Goal: Task Accomplishment & Management: Manage account settings

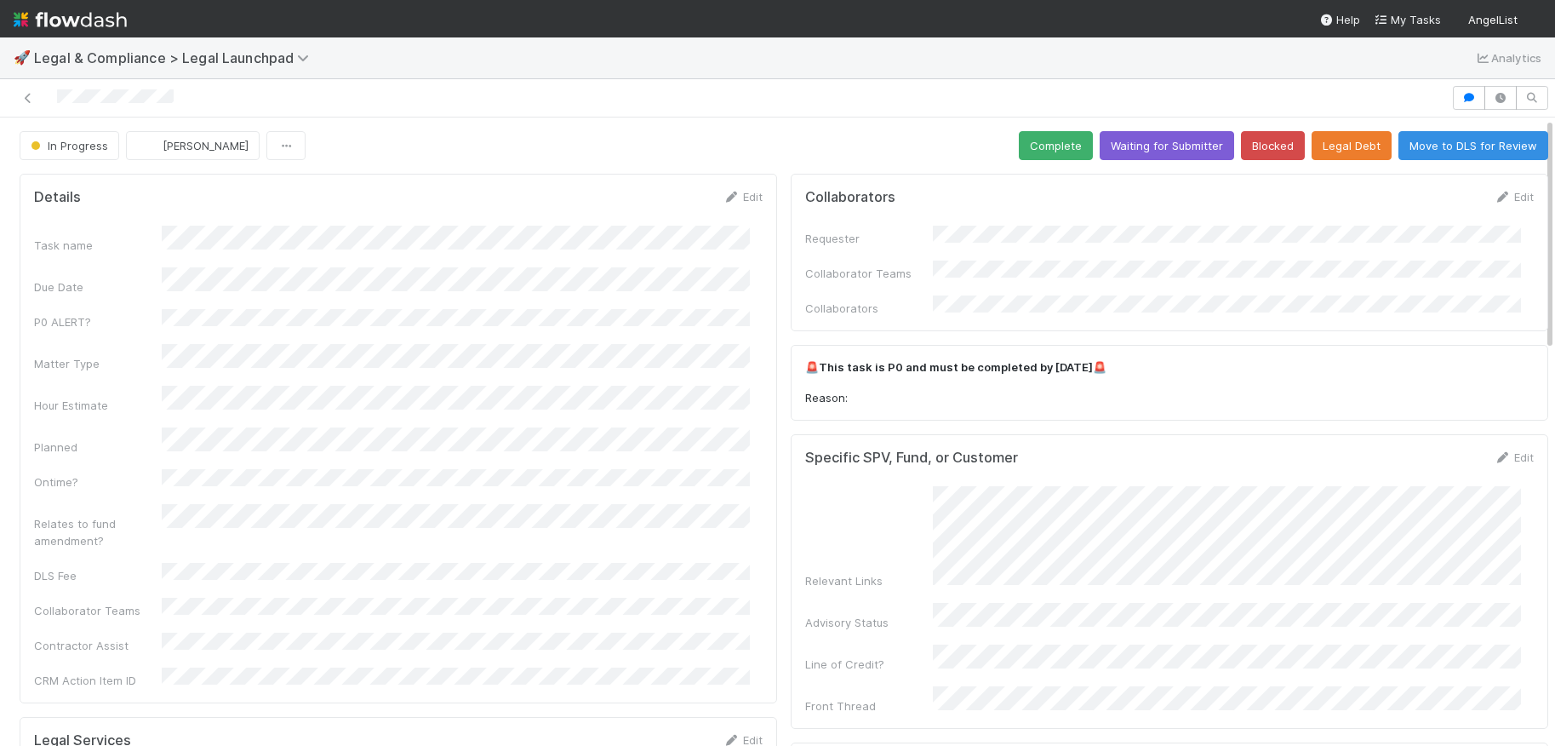
scroll to position [552, 0]
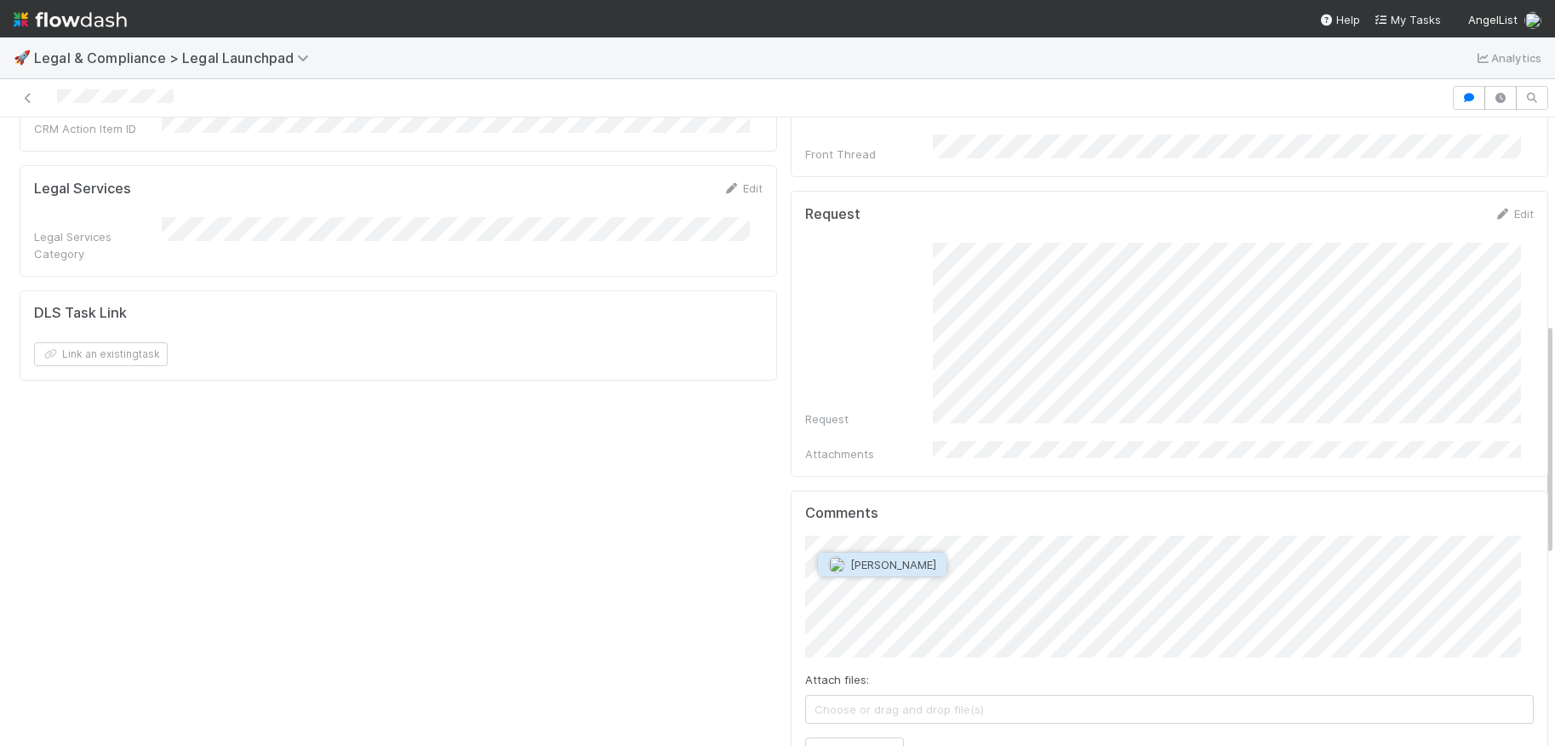
click at [898, 569] on span "Cody Maldonado" at bounding box center [894, 565] width 86 height 14
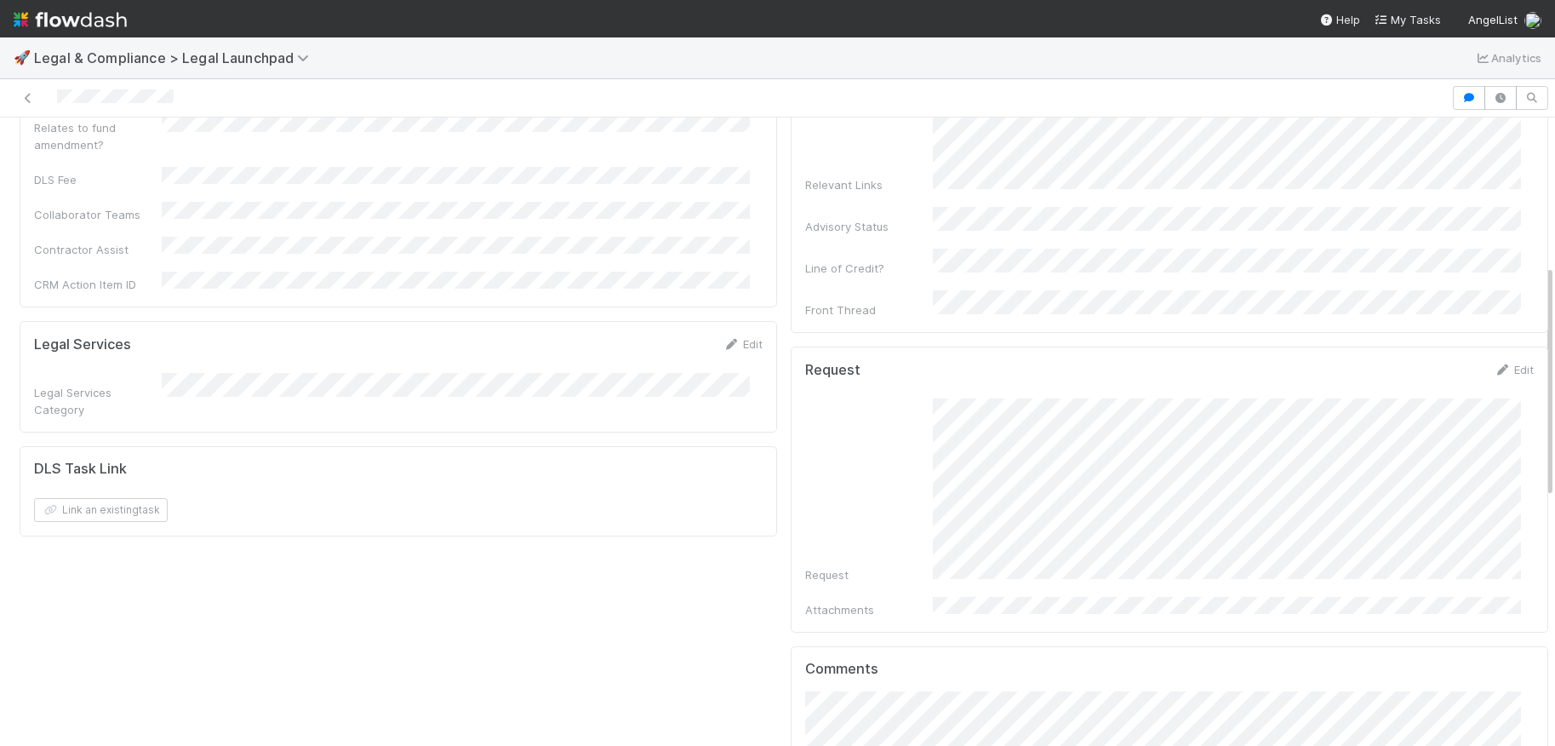
scroll to position [739, 0]
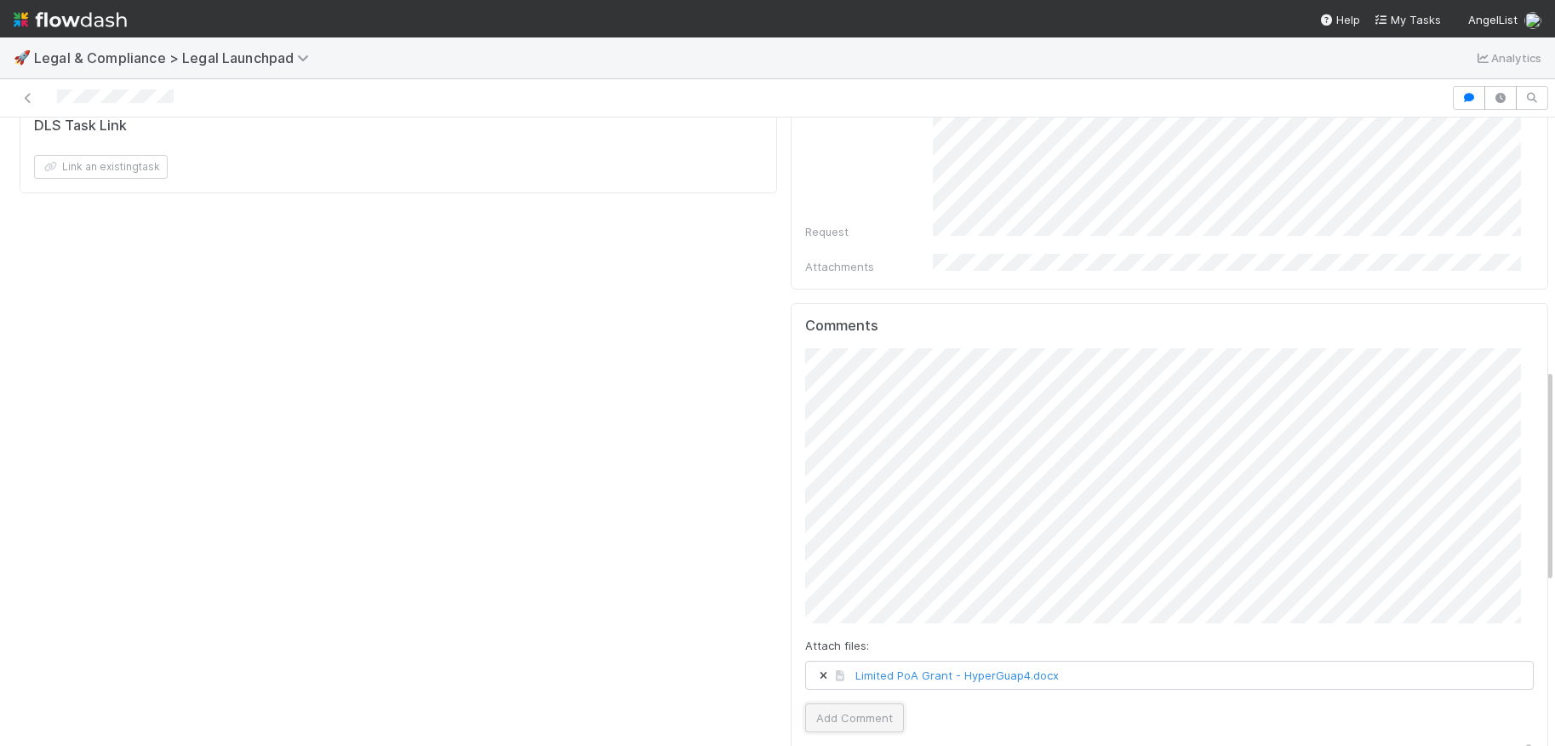
click at [843, 703] on button "Add Comment" at bounding box center [854, 717] width 99 height 29
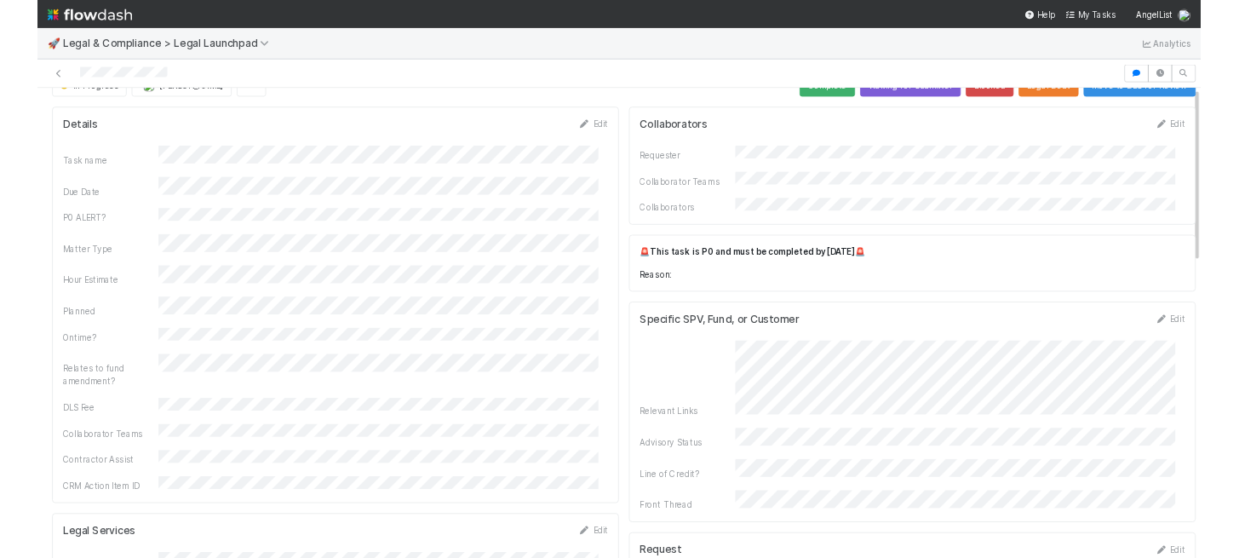
scroll to position [0, 0]
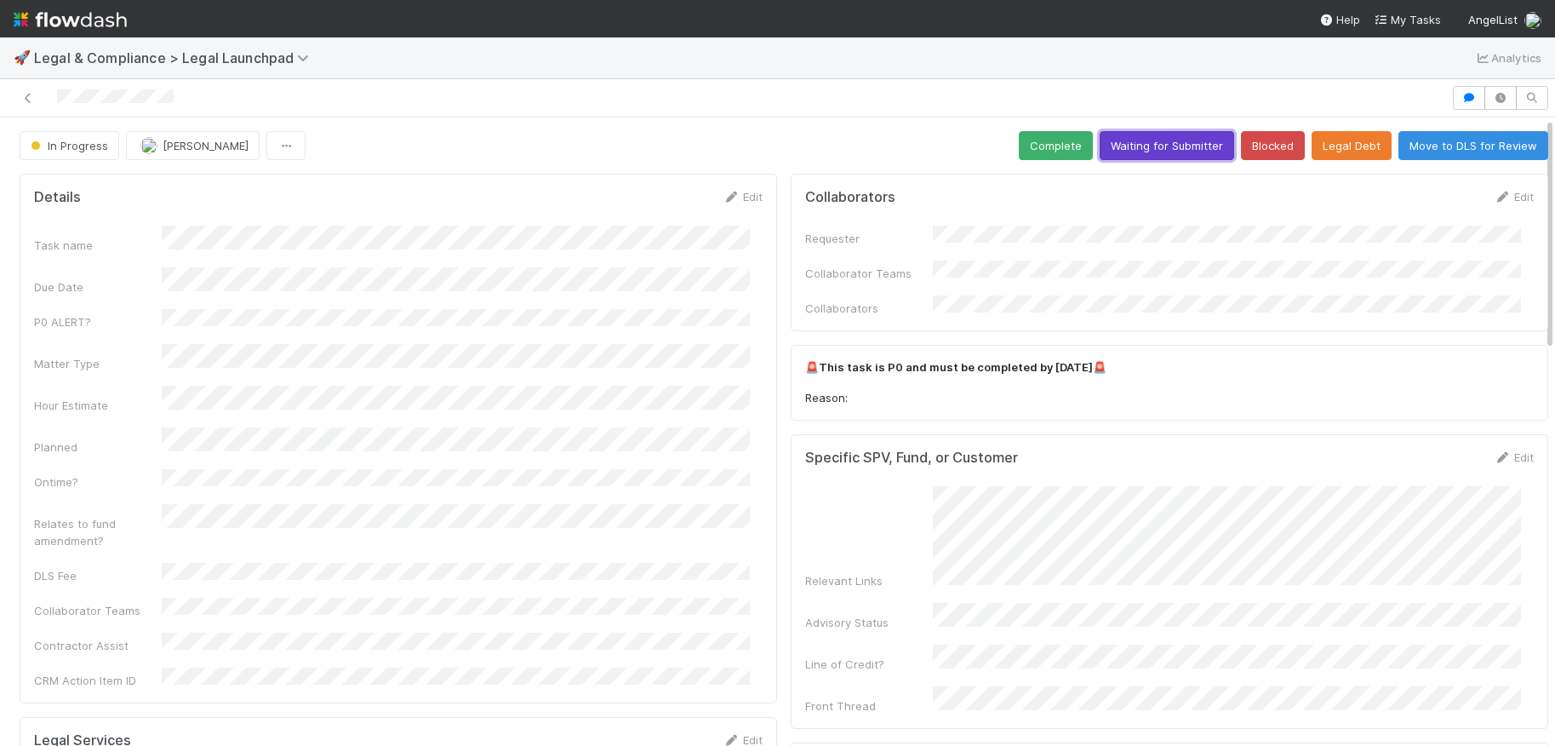
click at [1150, 154] on button "Waiting for Submitter" at bounding box center [1167, 145] width 135 height 29
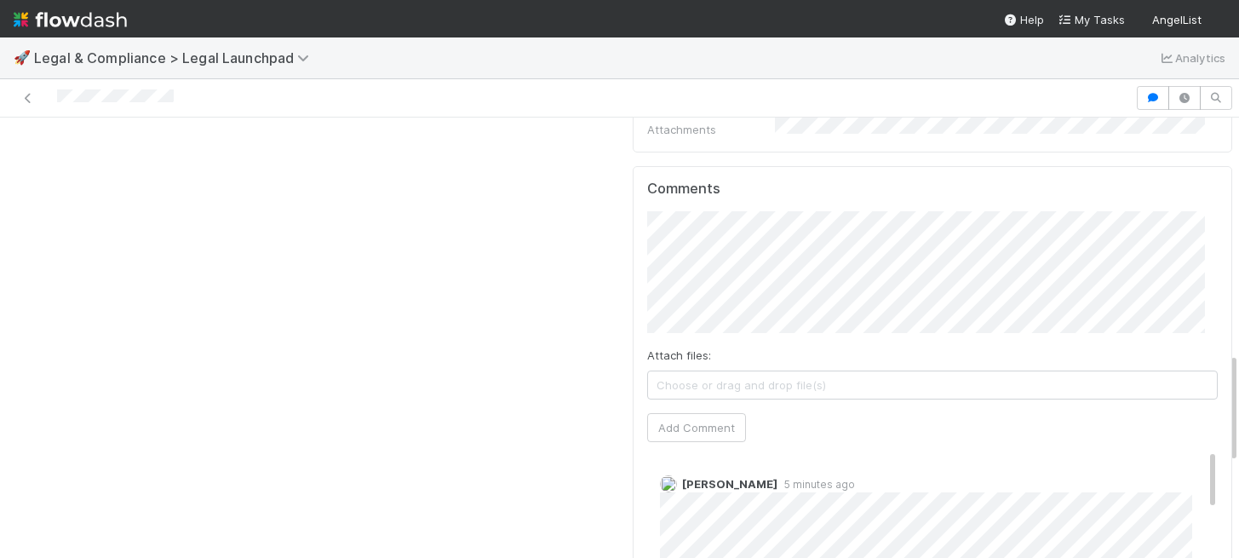
scroll to position [918, 0]
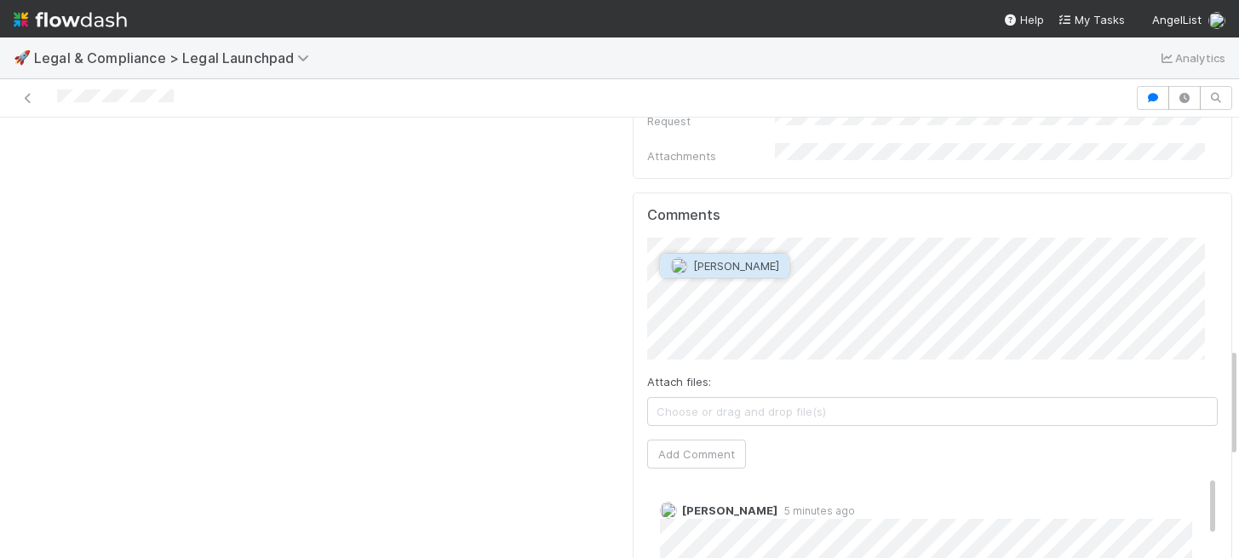
click at [750, 266] on span "Cody Maldonado" at bounding box center [736, 266] width 86 height 14
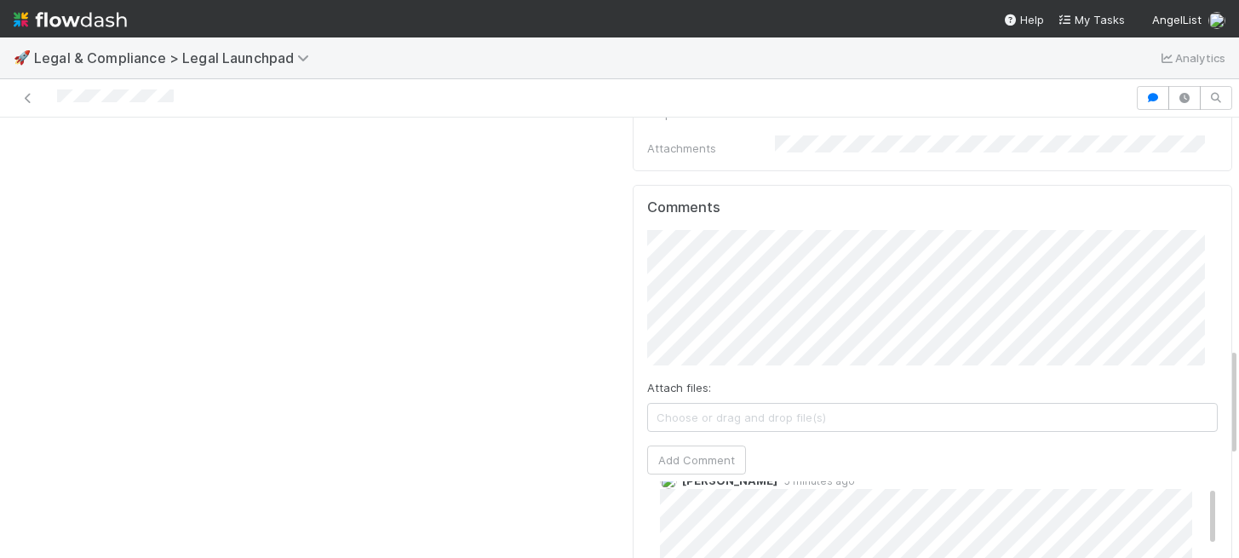
scroll to position [0, 0]
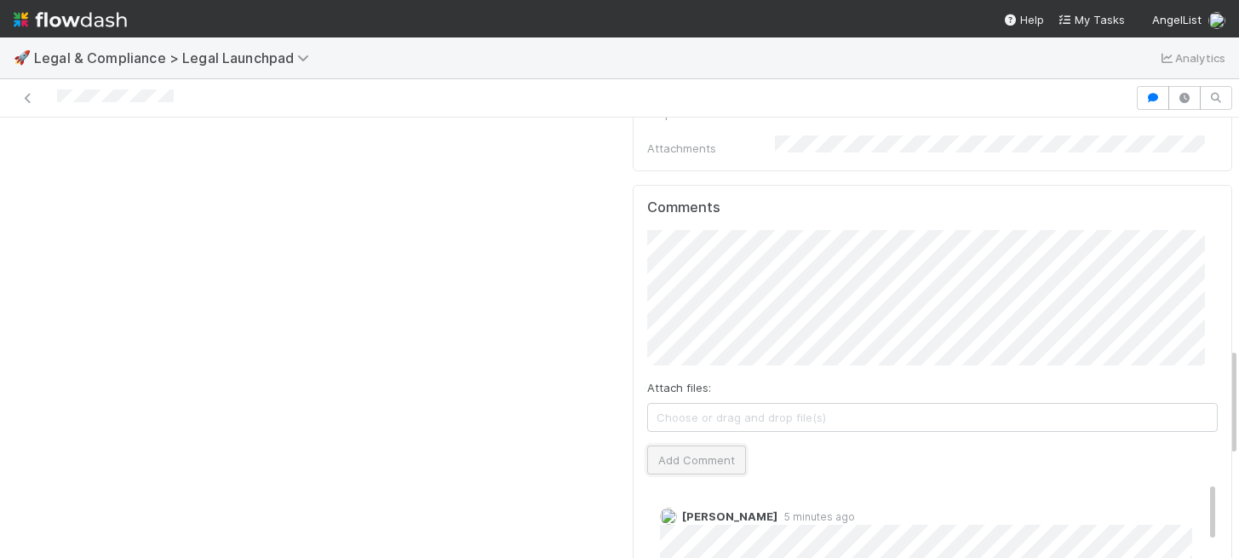
click at [685, 445] on button "Add Comment" at bounding box center [696, 459] width 99 height 29
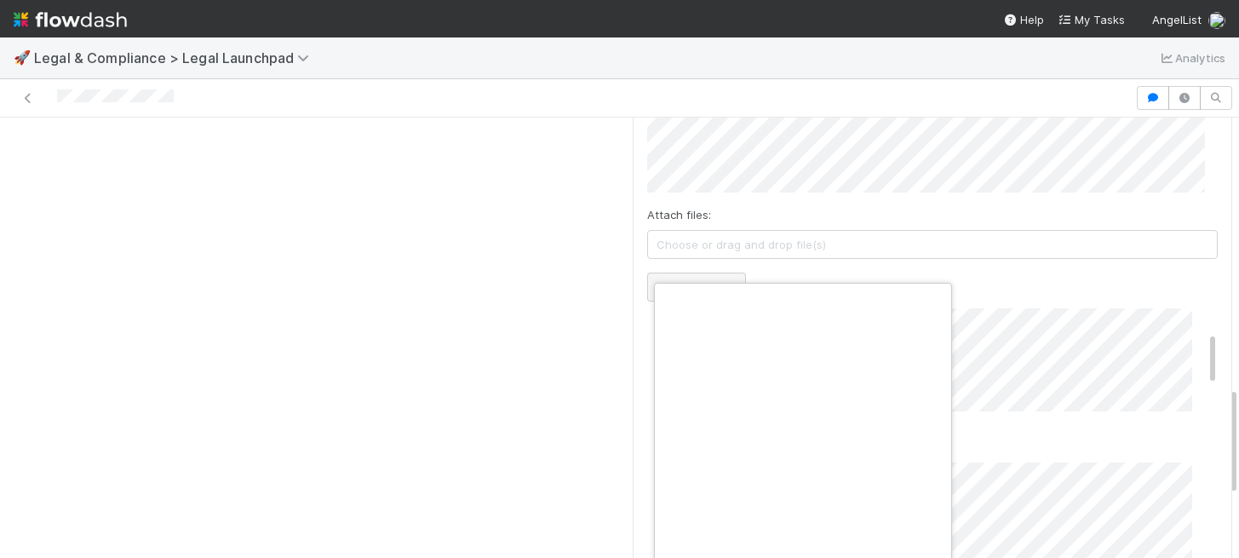
scroll to position [0, 6]
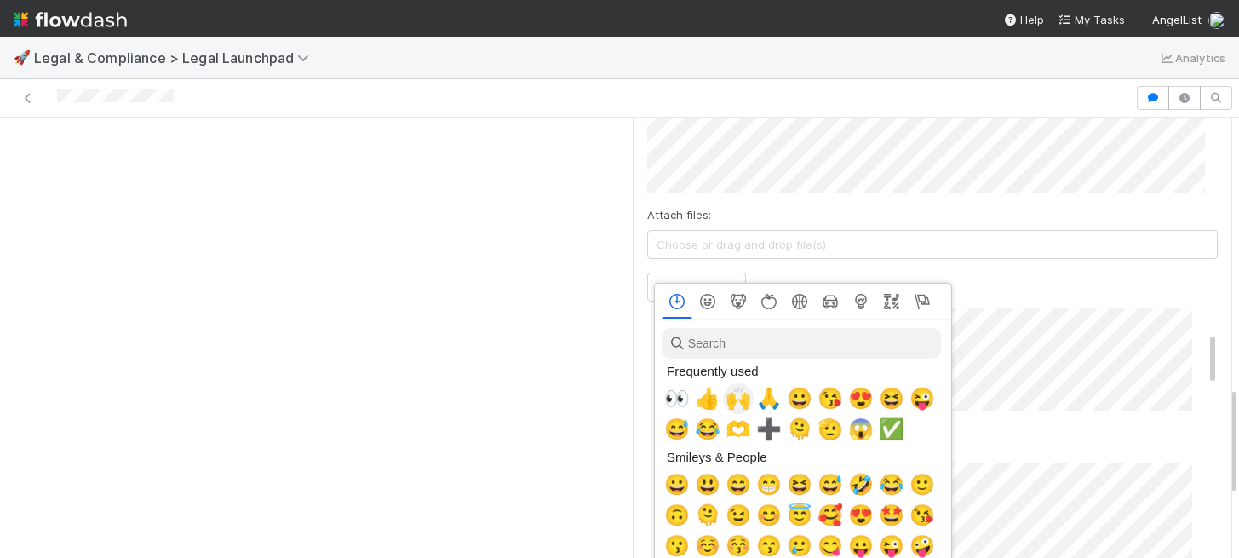
click at [736, 398] on span "🙌" at bounding box center [738, 399] width 26 height 24
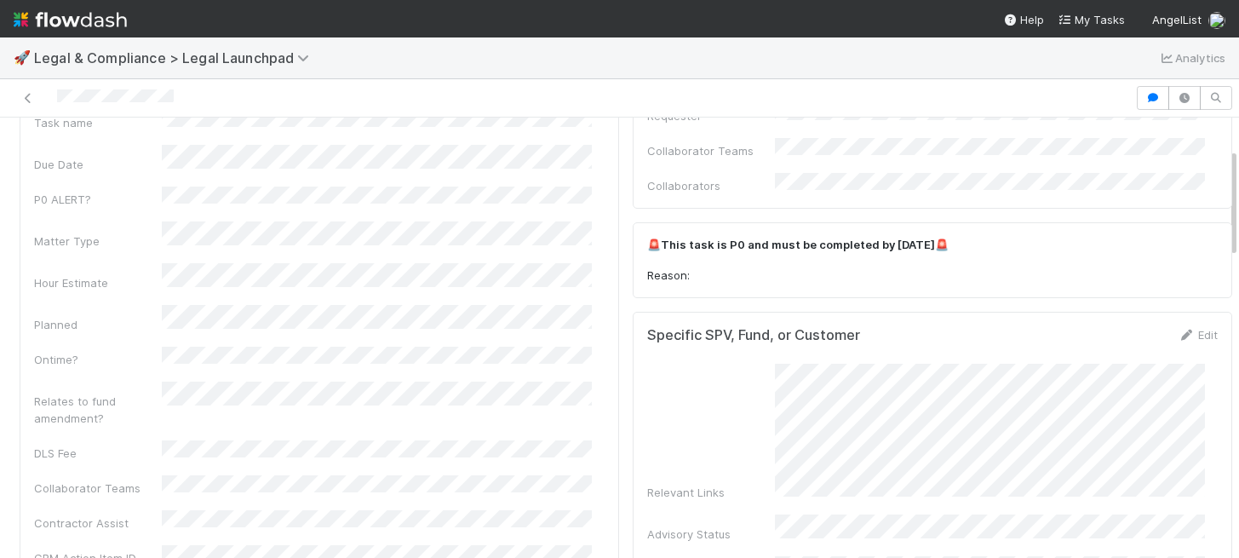
scroll to position [0, 0]
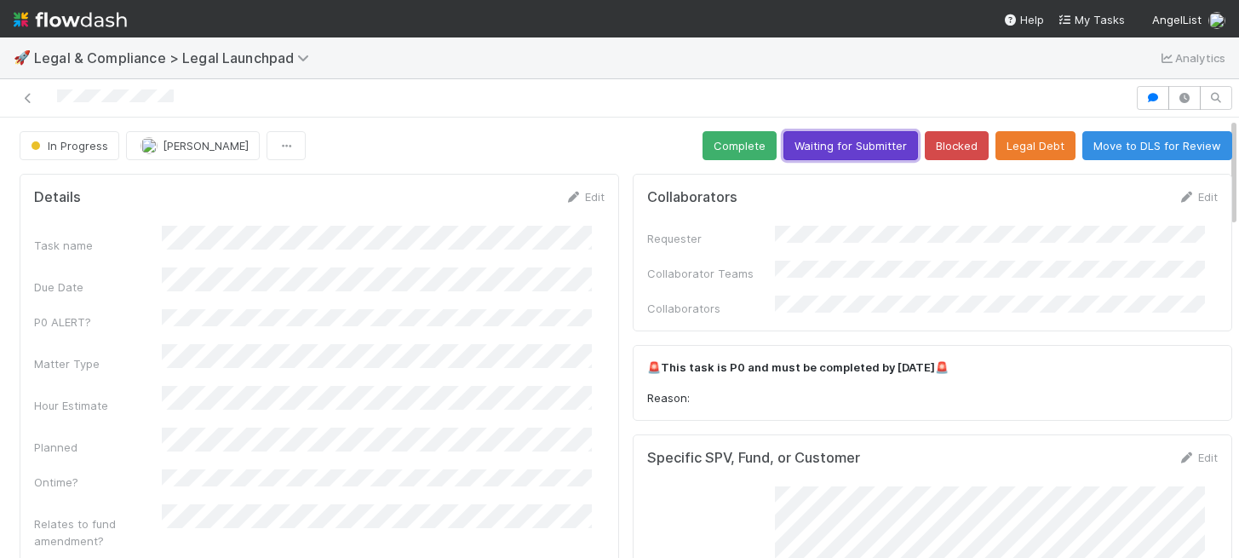
click at [828, 149] on button "Waiting for Submitter" at bounding box center [850, 145] width 135 height 29
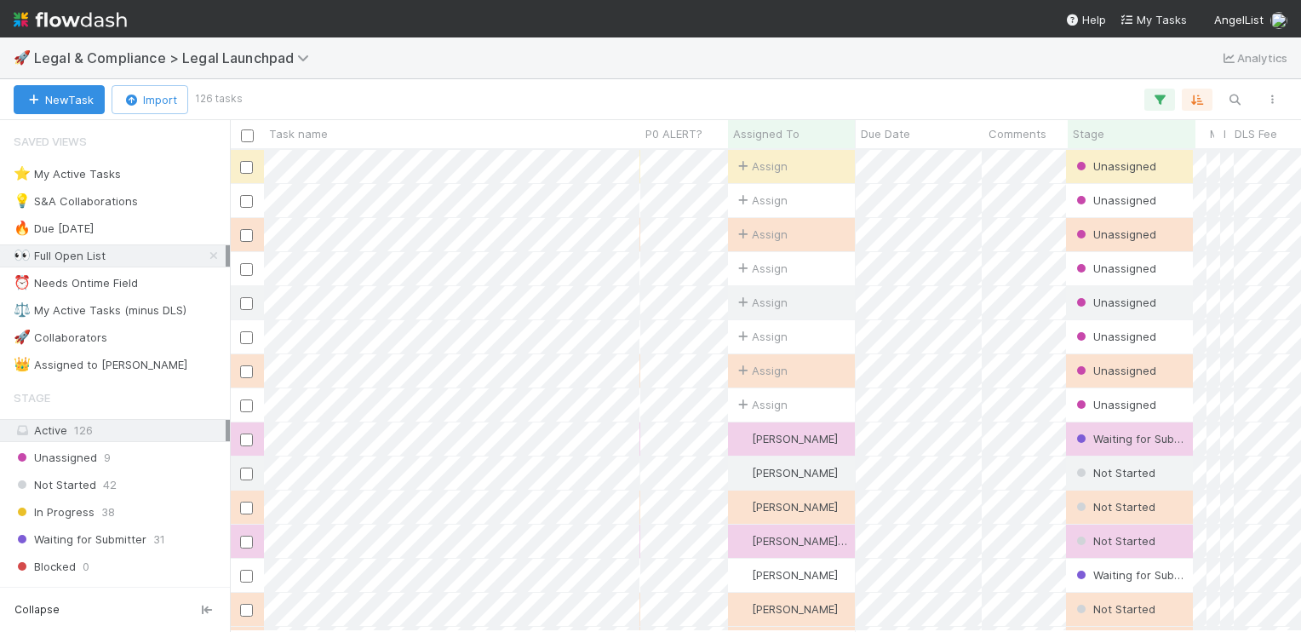
scroll to position [468, 1058]
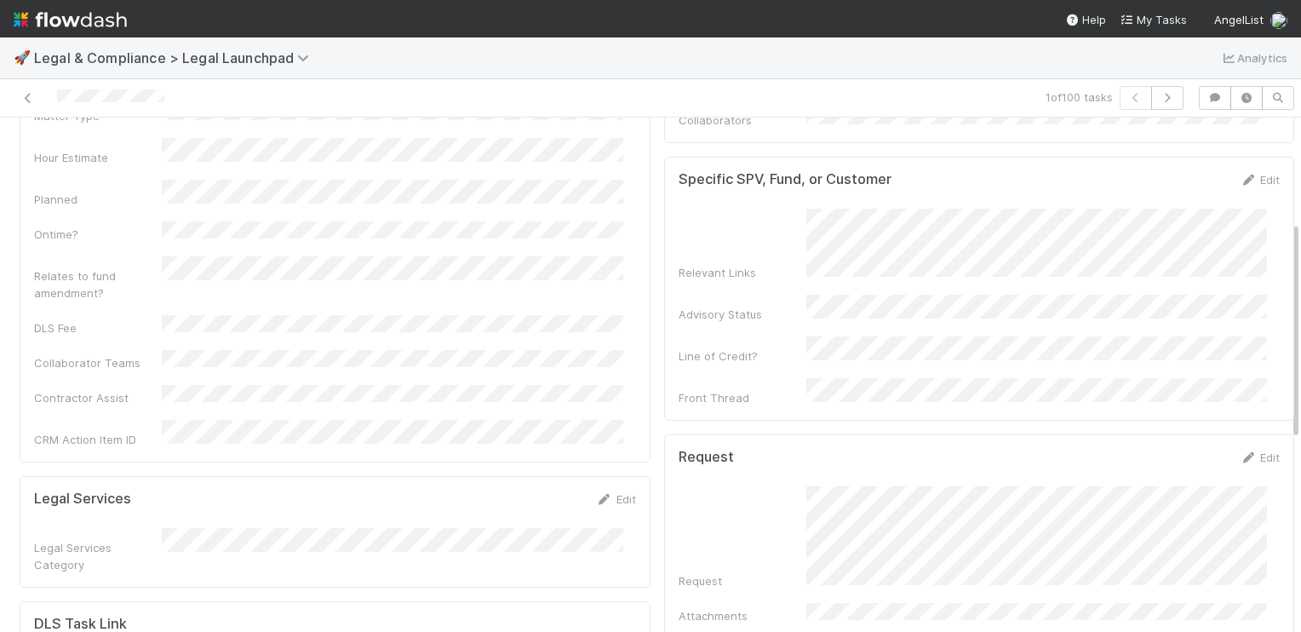
scroll to position [259, 0]
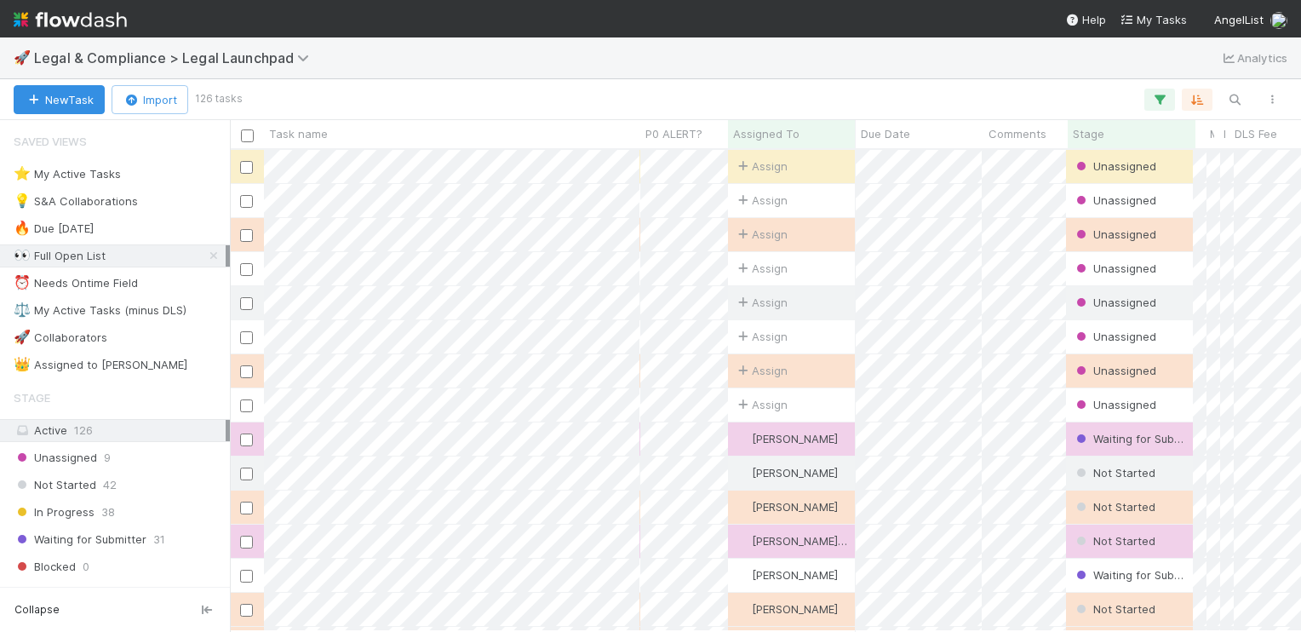
scroll to position [468, 1058]
click at [205, 257] on icon at bounding box center [213, 255] width 17 height 11
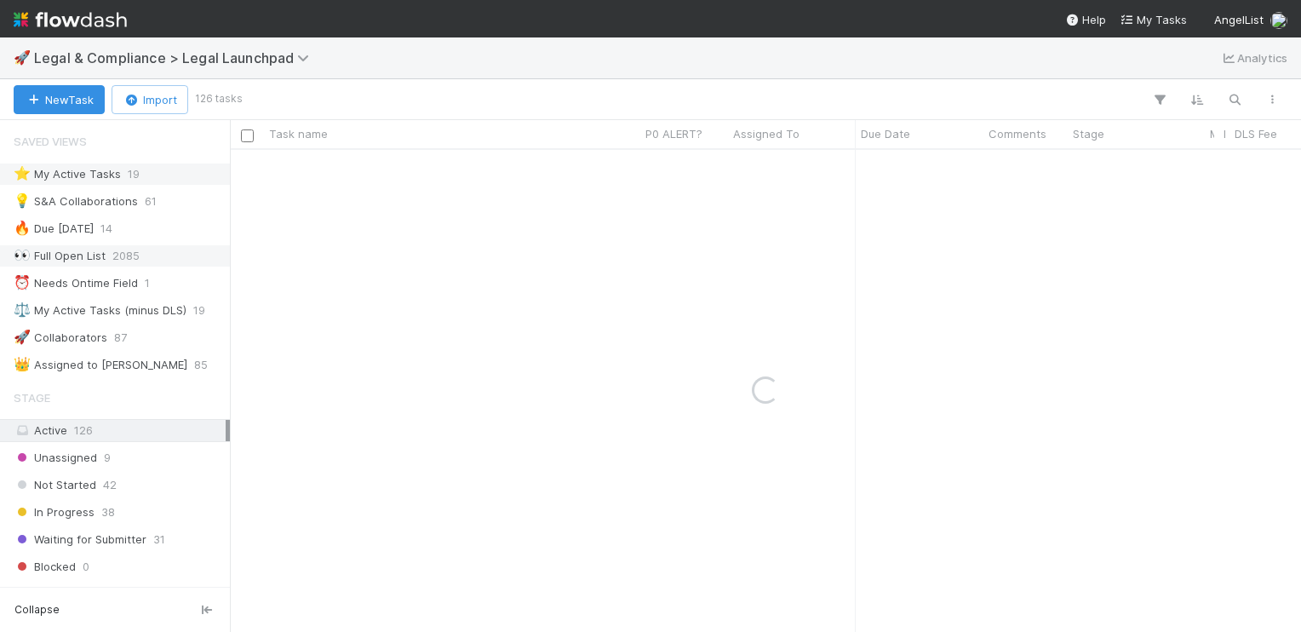
click at [117, 177] on div "⭐ My Active Tasks" at bounding box center [67, 173] width 107 height 21
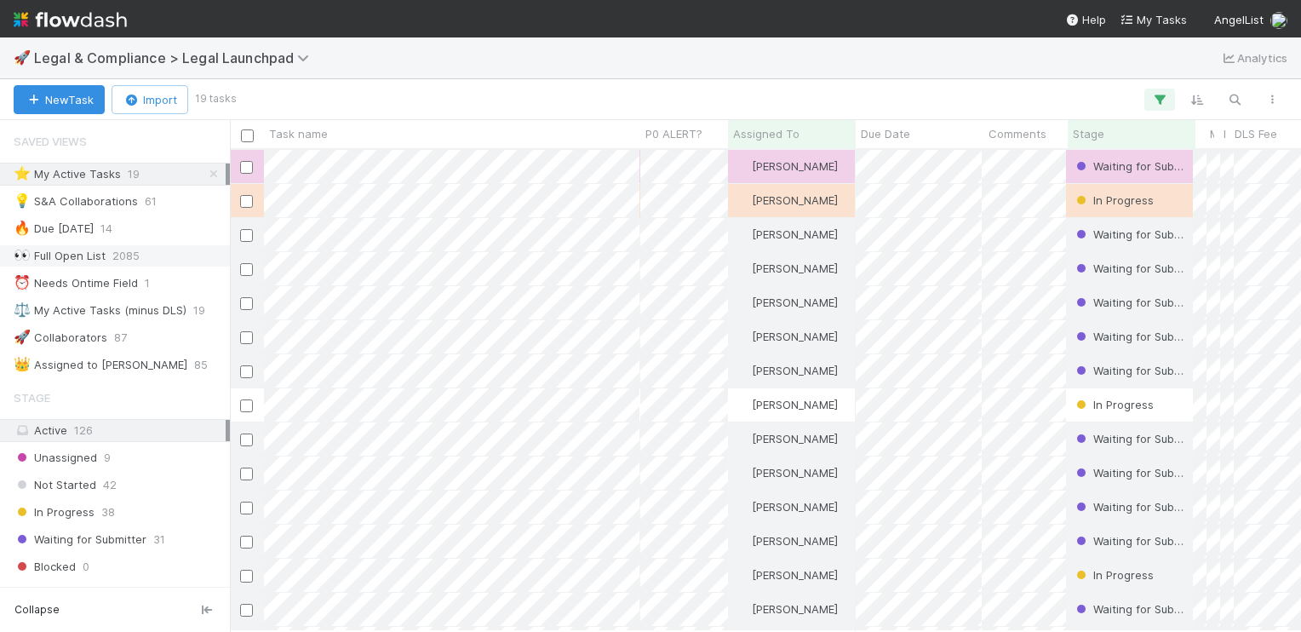
scroll to position [13, 14]
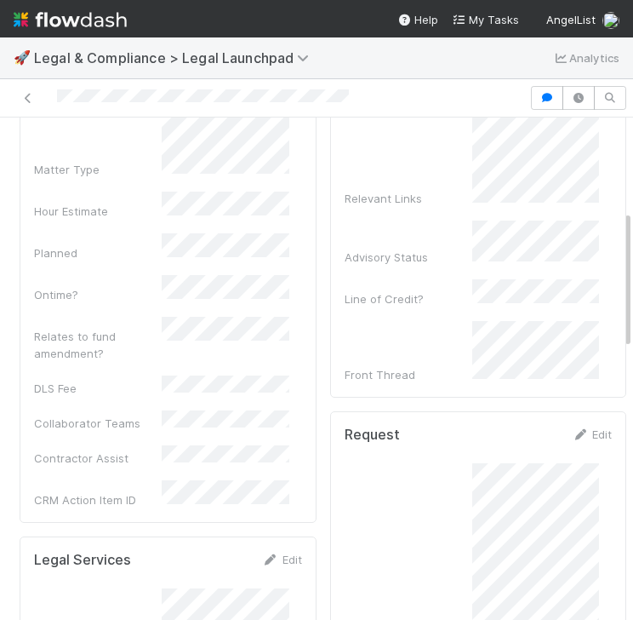
scroll to position [430, 0]
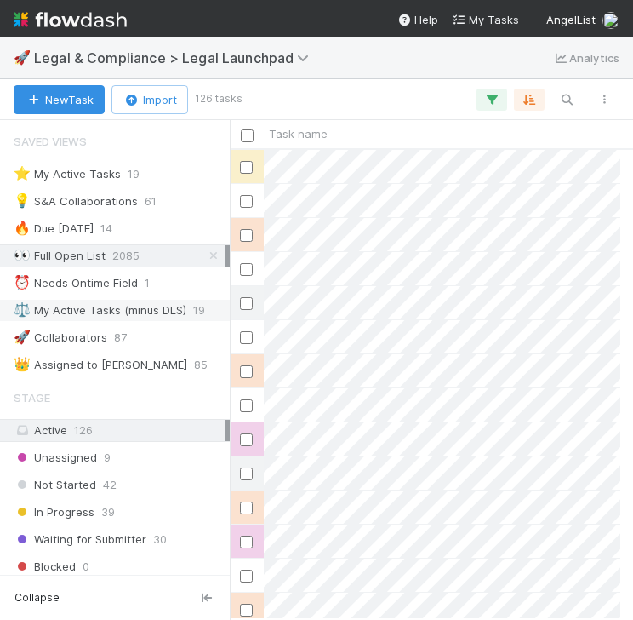
scroll to position [3, 0]
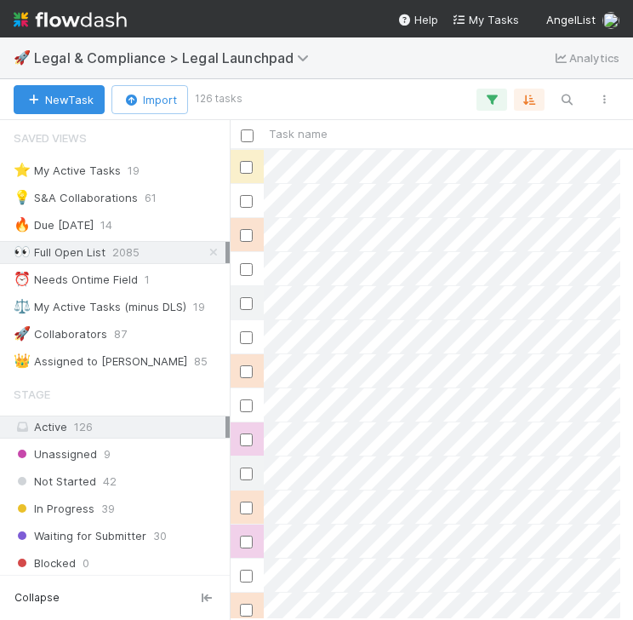
click at [96, 186] on div "Saved Views ⭐ My Active Tasks 19 💡 S&A Collaborations 61 🔥 Due [DATE] 14 👀 Full…" at bounding box center [115, 247] width 230 height 252
click at [96, 182] on div "Saved Views ⭐ My Active Tasks 19 💡 S&A Collaborations 61 🔥 Due [DATE] 14 👀 Full…" at bounding box center [115, 247] width 230 height 252
click at [106, 168] on div "⭐ My Active Tasks" at bounding box center [67, 170] width 107 height 21
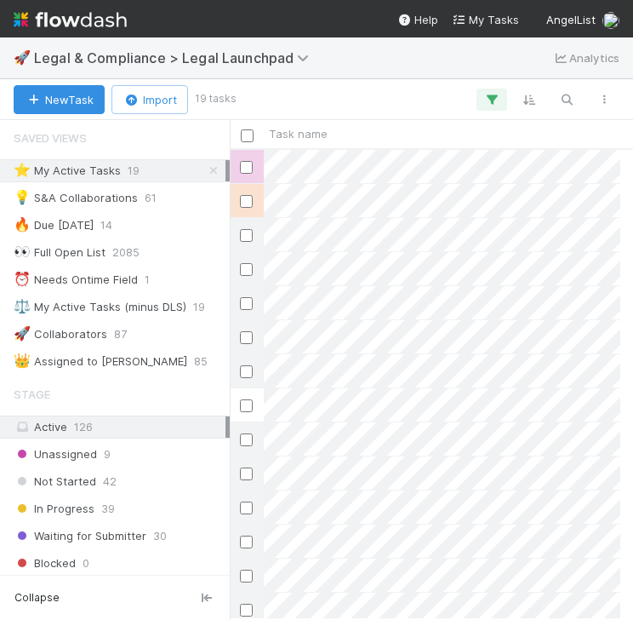
scroll to position [456, 378]
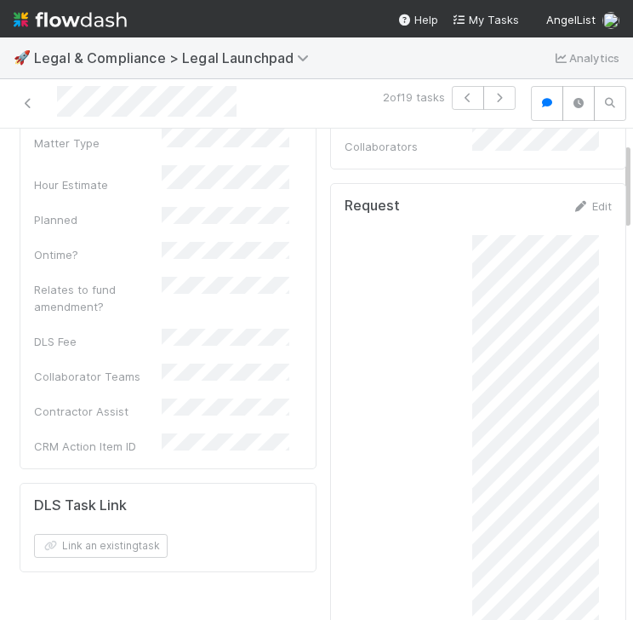
scroll to position [367, 0]
